Goal: Use online tool/utility

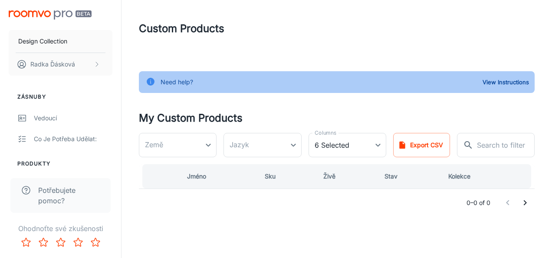
type input "[GEOGRAPHIC_DATA]"
type input "cs-cz"
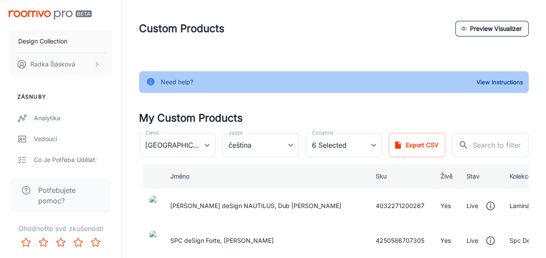
click at [494, 30] on button "Preview Visualizer" at bounding box center [491, 29] width 73 height 16
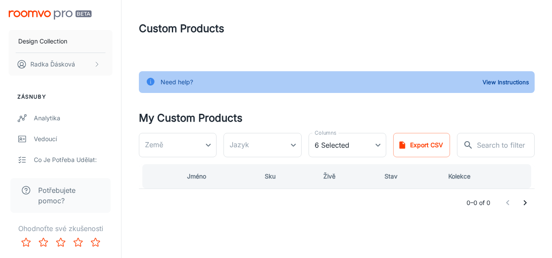
type input "[GEOGRAPHIC_DATA]"
type input "cs-cz"
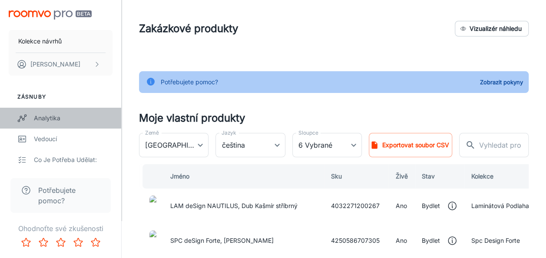
click at [66, 116] on div "Analytika" at bounding box center [73, 118] width 79 height 10
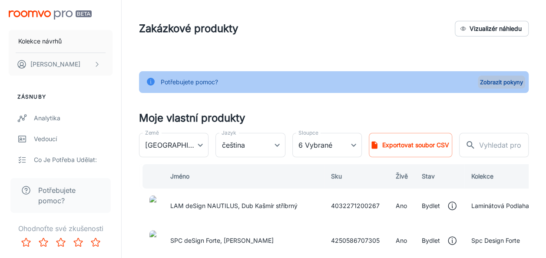
click at [505, 84] on button "Zobrazit pokyny" at bounding box center [500, 82] width 47 height 13
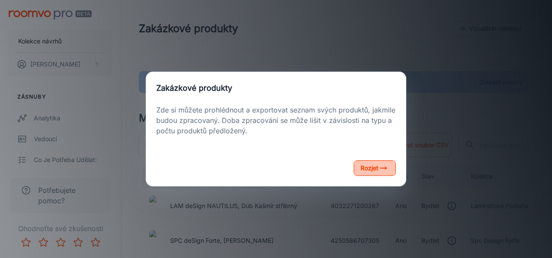
click at [369, 170] on font "Rozjet" at bounding box center [370, 168] width 18 height 10
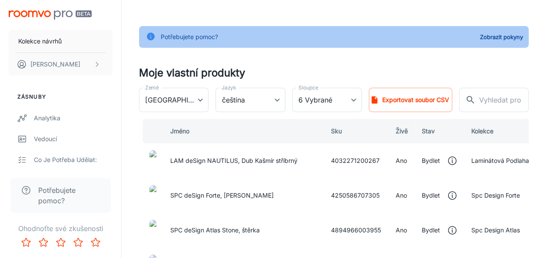
scroll to position [43, 0]
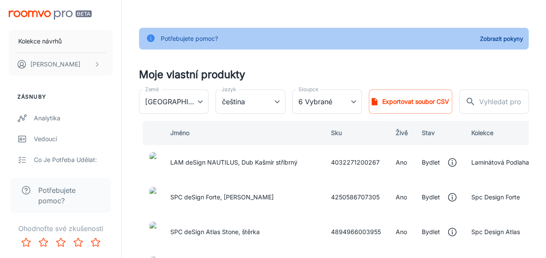
click at [153, 162] on img at bounding box center [152, 162] width 7 height 21
click at [204, 163] on td "LAM deSign NAUTILUS, Dub Kašmír stříbrný" at bounding box center [243, 162] width 161 height 35
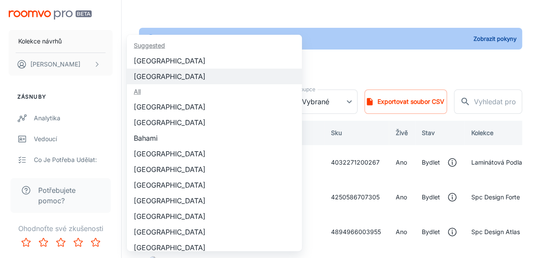
click at [192, 99] on body "Kolekce návrhů [PERSON_NAME] Zásnuby Analytika Vedoucí Co je potřeba udělat: Pr…" at bounding box center [273, 86] width 546 height 258
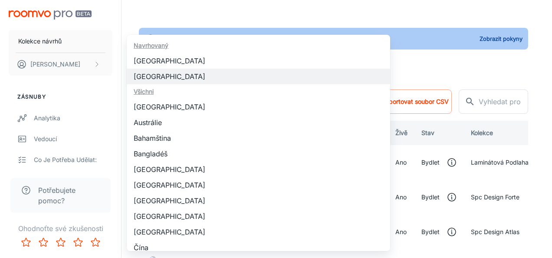
click at [192, 99] on li "[GEOGRAPHIC_DATA]" at bounding box center [258, 107] width 263 height 16
type input "[GEOGRAPHIC_DATA]"
